Goal: Transaction & Acquisition: Obtain resource

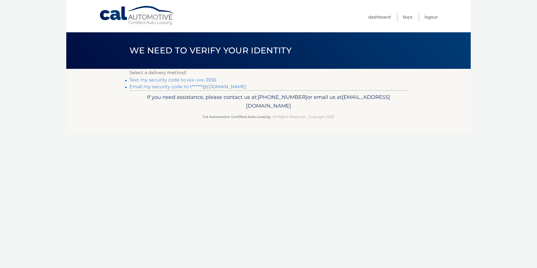
click at [213, 87] on link "Email my security code to t******@aol.com" at bounding box center [187, 86] width 117 height 5
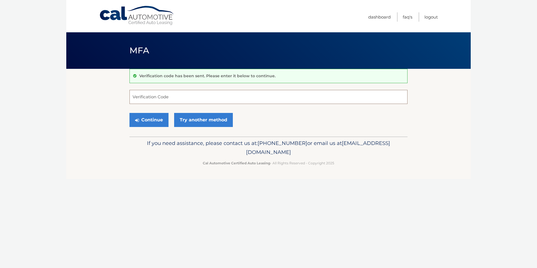
click at [161, 98] on input "Verification Code" at bounding box center [268, 97] width 278 height 14
type input "818683"
click at [162, 119] on button "Continue" at bounding box center [148, 120] width 39 height 14
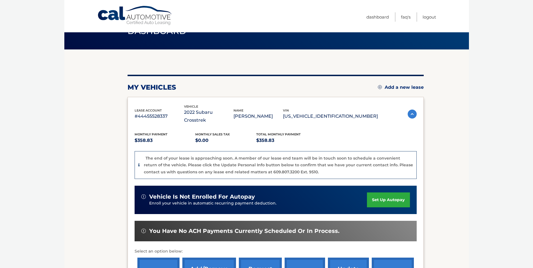
scroll to position [19, 0]
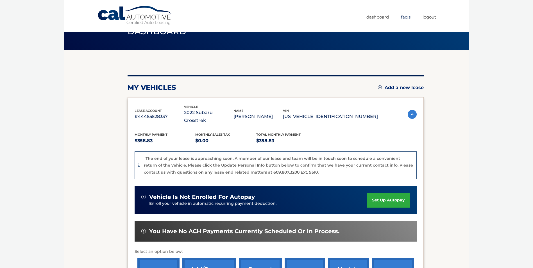
click at [404, 17] on link "FAQ's" at bounding box center [406, 16] width 10 height 9
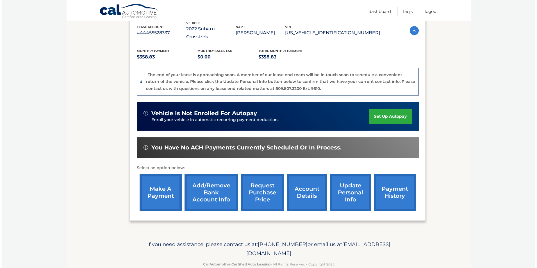
scroll to position [107, 0]
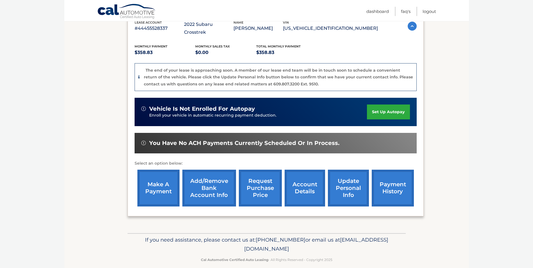
click at [270, 180] on link "request purchase price" at bounding box center [260, 188] width 43 height 37
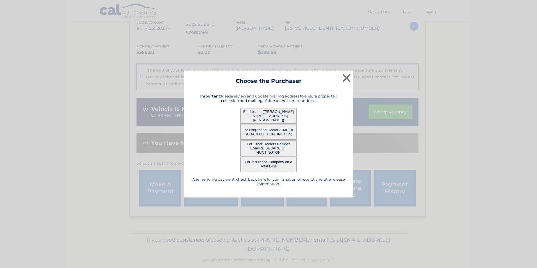
click at [269, 112] on button "For Lessee ([PERSON_NAME] - [STREET_ADDRESS][PERSON_NAME])" at bounding box center [268, 115] width 56 height 15
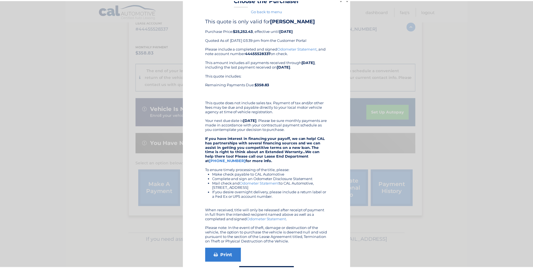
scroll to position [4, 0]
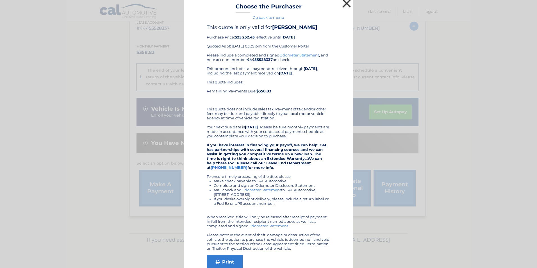
click at [343, 3] on button "×" at bounding box center [346, 3] width 11 height 11
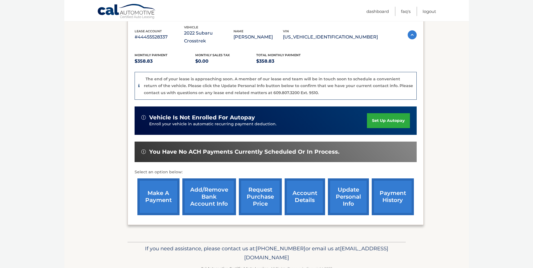
scroll to position [107, 0]
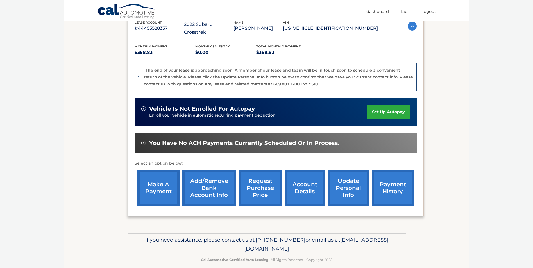
click at [263, 174] on link "request purchase price" at bounding box center [260, 188] width 43 height 37
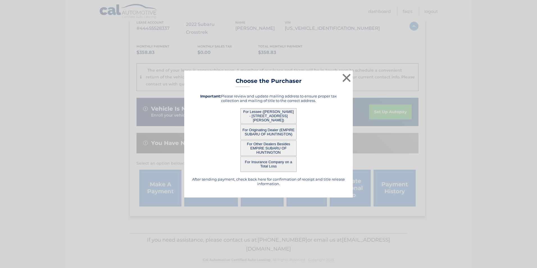
click at [281, 117] on button "For Lessee ([PERSON_NAME] - [STREET_ADDRESS][PERSON_NAME])" at bounding box center [268, 115] width 56 height 15
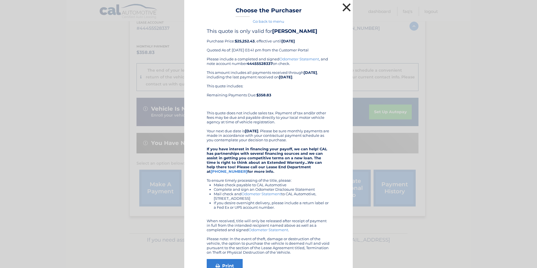
click at [345, 7] on button "×" at bounding box center [346, 7] width 11 height 11
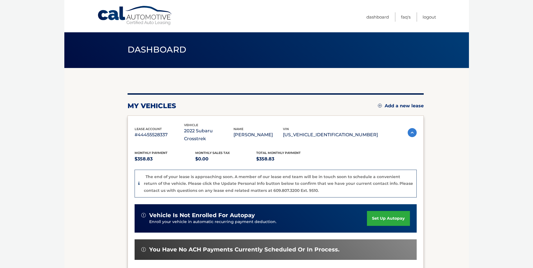
scroll to position [0, 0]
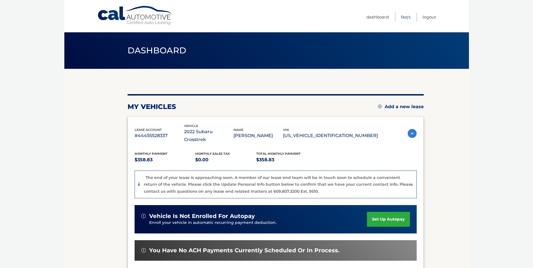
click at [405, 15] on link "FAQ's" at bounding box center [406, 16] width 10 height 9
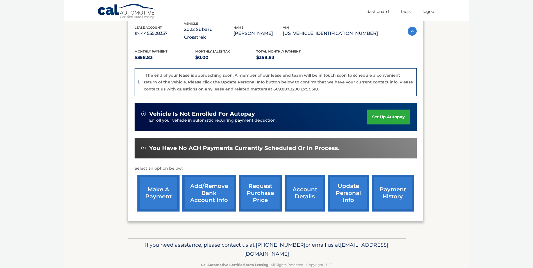
scroll to position [107, 0]
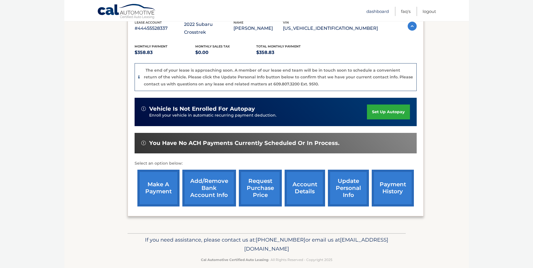
click at [378, 10] on link "Dashboard" at bounding box center [377, 11] width 22 height 9
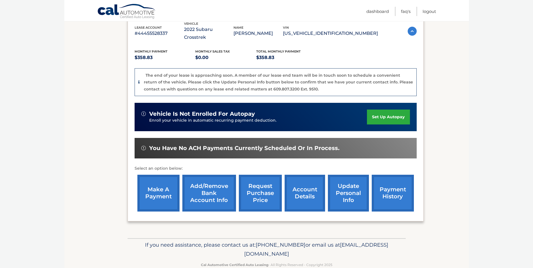
scroll to position [107, 0]
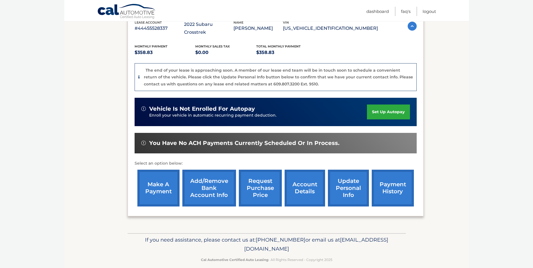
click at [385, 178] on link "payment history" at bounding box center [393, 188] width 42 height 37
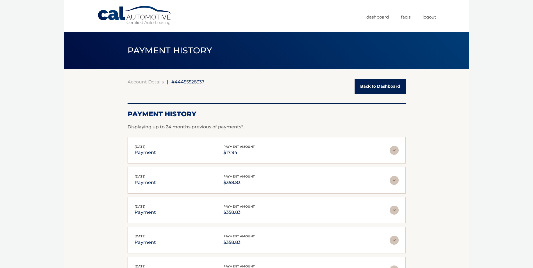
click at [370, 85] on link "Back to Dashboard" at bounding box center [379, 86] width 51 height 15
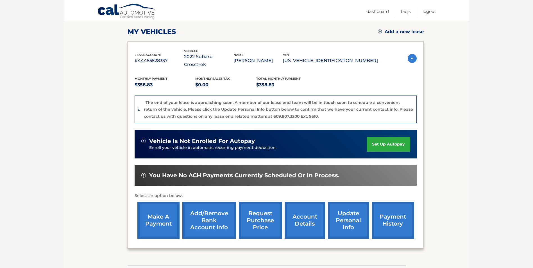
scroll to position [78, 0]
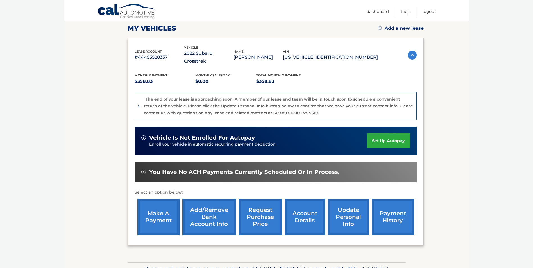
click at [266, 208] on link "request purchase price" at bounding box center [260, 217] width 43 height 37
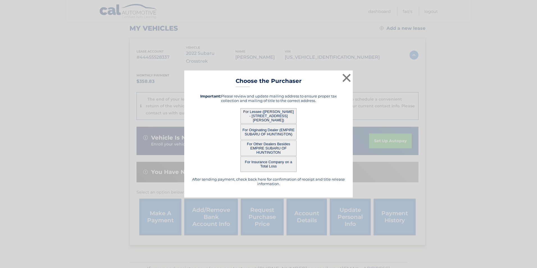
click at [272, 116] on button "For Lessee ([PERSON_NAME] - [STREET_ADDRESS][PERSON_NAME])" at bounding box center [268, 115] width 56 height 15
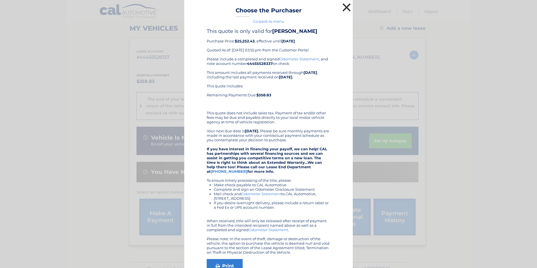
click at [344, 6] on button "×" at bounding box center [346, 7] width 11 height 11
